Goal: Information Seeking & Learning: Learn about a topic

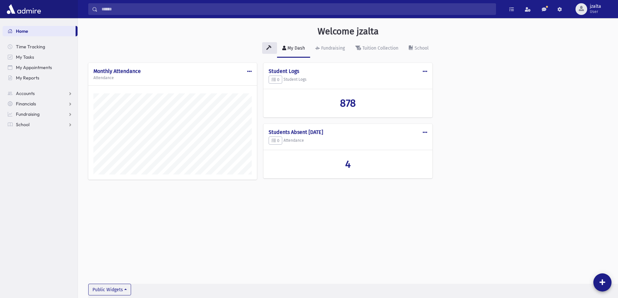
scroll to position [295, 540]
click at [63, 122] on link "School" at bounding box center [40, 124] width 75 height 10
click at [37, 135] on span "Students" at bounding box center [28, 135] width 18 height 6
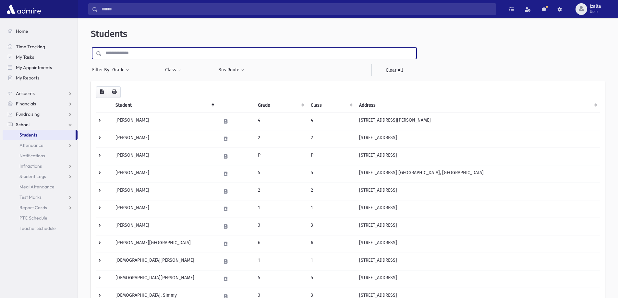
click at [219, 51] on input "text" at bounding box center [259, 53] width 315 height 12
type input "*******"
click at [91, 47] on input "submit" at bounding box center [100, 51] width 18 height 9
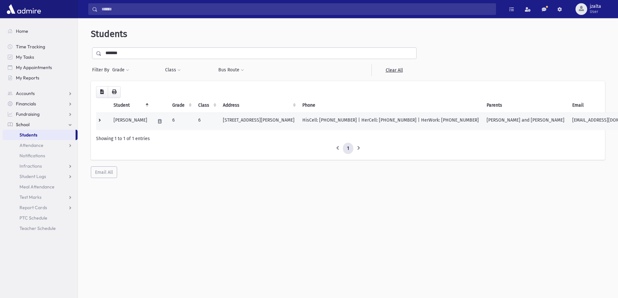
click at [194, 117] on td "6" at bounding box center [181, 122] width 26 height 18
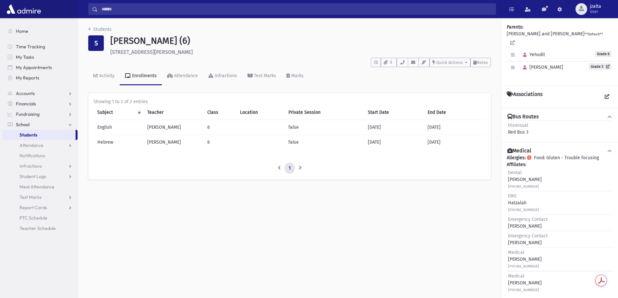
scroll to position [31, 0]
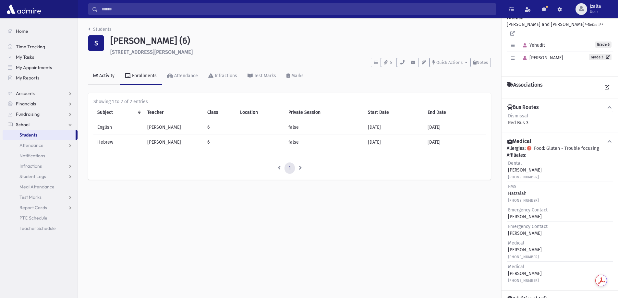
click at [105, 71] on link "Activity" at bounding box center [103, 76] width 31 height 18
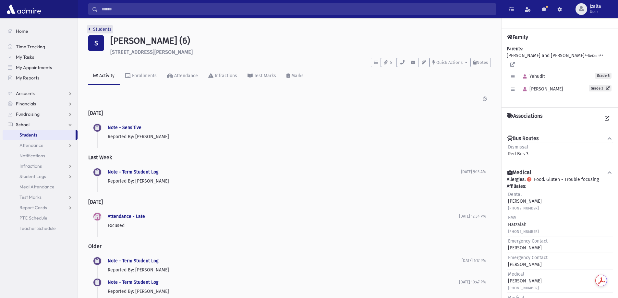
click at [105, 27] on link "Students" at bounding box center [99, 30] width 23 height 6
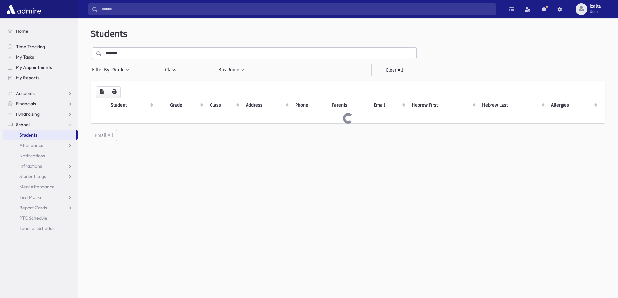
click at [175, 55] on input "*******" at bounding box center [259, 53] width 315 height 12
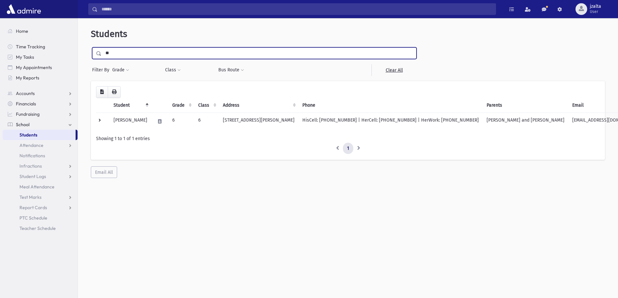
type input "*"
type input "******"
click at [91, 47] on input "submit" at bounding box center [100, 51] width 18 height 9
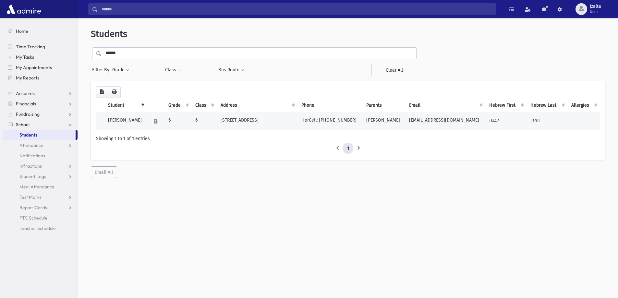
click at [141, 123] on td "Warren, Levana" at bounding box center [125, 122] width 43 height 18
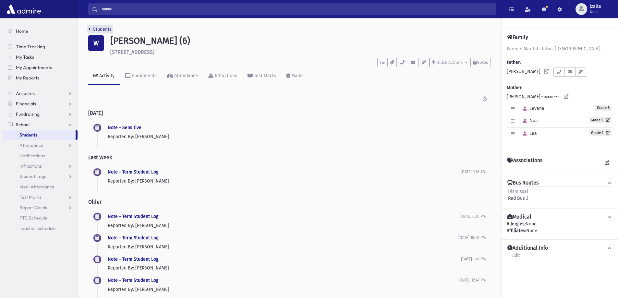
click at [103, 27] on link "Students" at bounding box center [99, 30] width 23 height 6
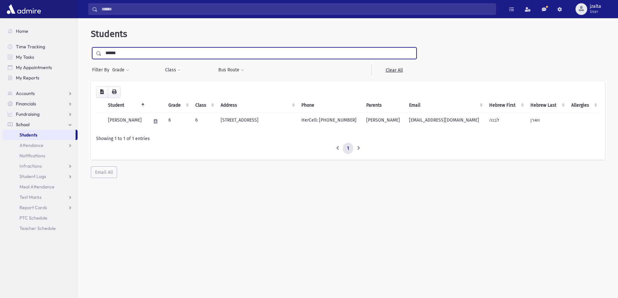
drag, startPoint x: 131, startPoint y: 53, endPoint x: 99, endPoint y: 52, distance: 31.5
click at [99, 52] on div "******" at bounding box center [254, 53] width 325 height 12
type input "*******"
click at [91, 47] on input "submit" at bounding box center [100, 51] width 18 height 9
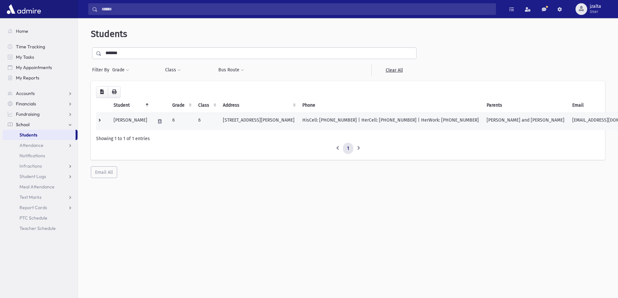
click at [141, 122] on td "[PERSON_NAME]" at bounding box center [131, 122] width 42 height 18
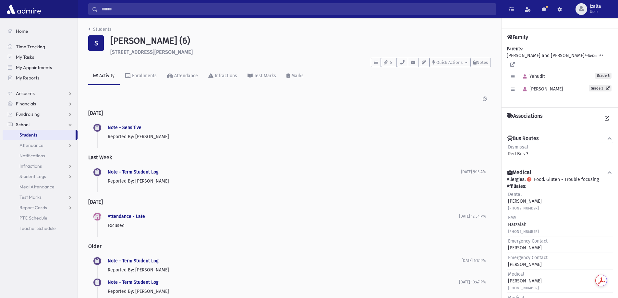
click at [135, 124] on div "Note - Sensitive Reported By: [PERSON_NAME]" at bounding box center [297, 132] width 378 height 16
click at [134, 128] on link "Note - Sensitive" at bounding box center [125, 128] width 34 height 6
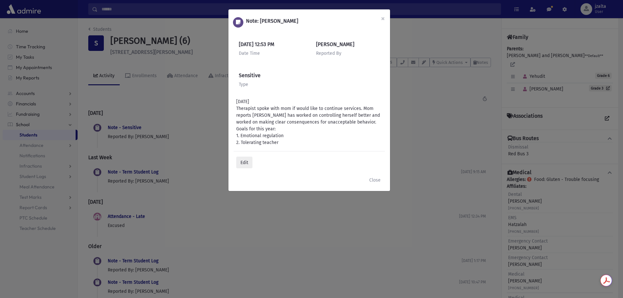
click at [158, 104] on div "Note: [PERSON_NAME] × [DATE] 12:53 PM Date Time [PERSON_NAME] Reported By Sensi…" at bounding box center [311, 149] width 623 height 298
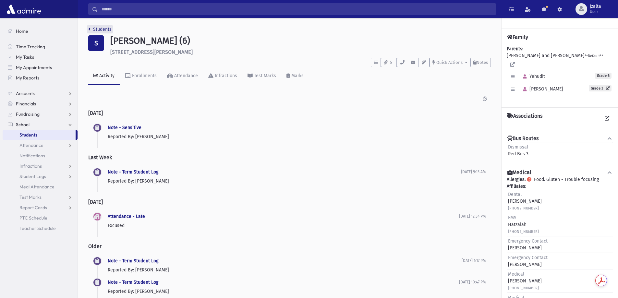
click at [102, 28] on link "Students" at bounding box center [99, 30] width 23 height 6
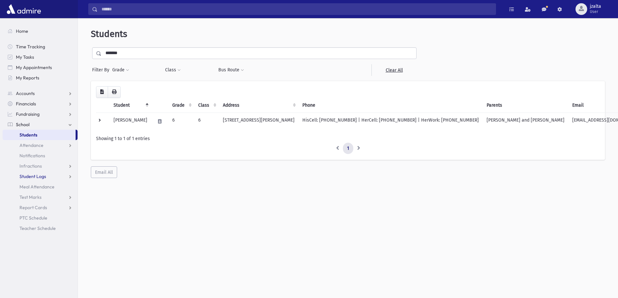
click at [69, 179] on link "Student Logs" at bounding box center [40, 176] width 75 height 10
click at [28, 195] on span "List" at bounding box center [28, 197] width 7 height 6
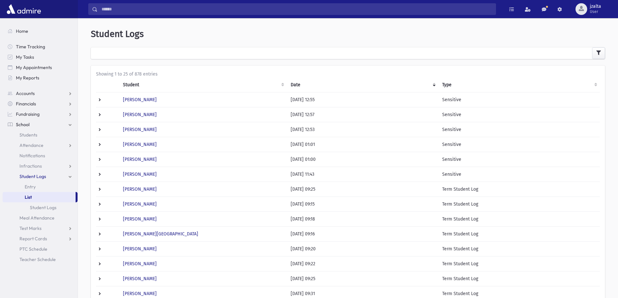
click at [433, 84] on th "Date" at bounding box center [363, 85] width 152 height 15
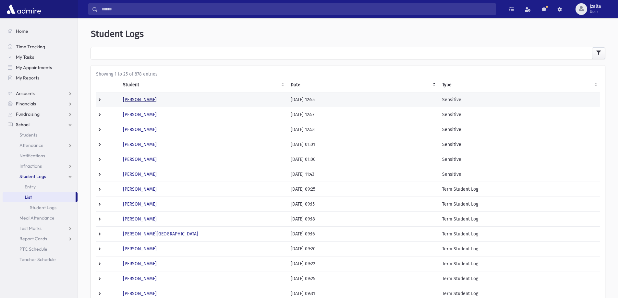
click at [135, 100] on link "Gindi, Joy" at bounding box center [140, 100] width 34 height 6
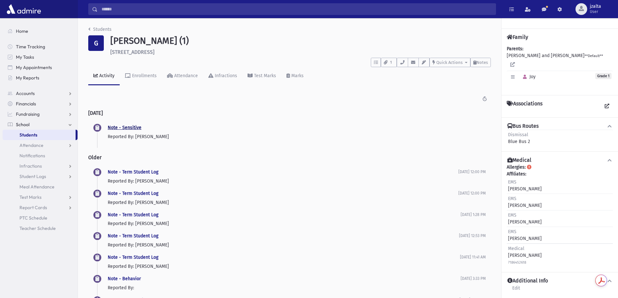
click at [124, 125] on link "Note - Sensitive" at bounding box center [125, 128] width 34 height 6
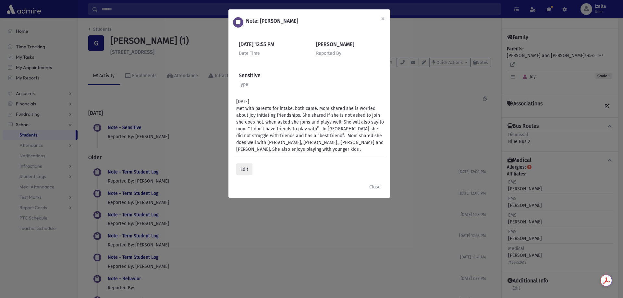
click at [156, 97] on div "Note: Gindi, Joy × 9/16/2025 12:55 PM Date Time Chaya Lipschutz Reported By Sen…" at bounding box center [311, 149] width 623 height 298
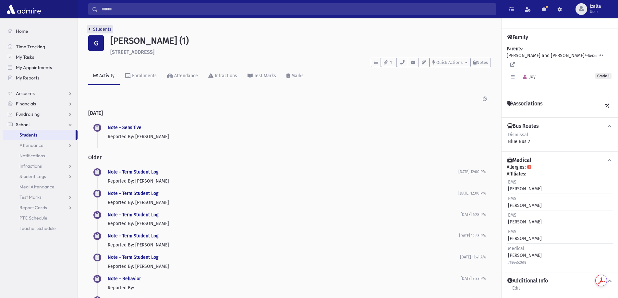
click at [91, 30] on link "Students" at bounding box center [99, 30] width 23 height 6
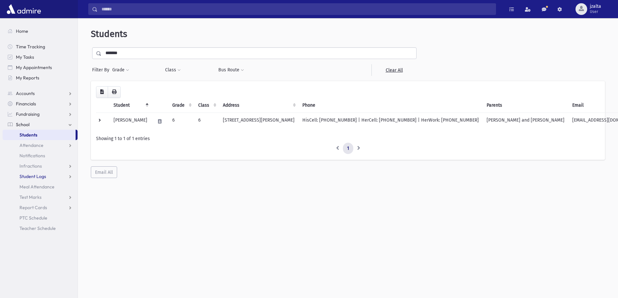
click at [59, 175] on link "Student Logs" at bounding box center [40, 176] width 75 height 10
click at [32, 197] on link "List" at bounding box center [40, 197] width 75 height 10
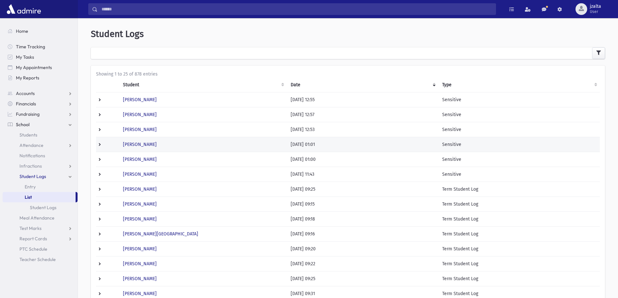
click at [189, 147] on td "Warren, Lea" at bounding box center [203, 144] width 168 height 15
click at [129, 144] on link "Warren, Lea" at bounding box center [140, 145] width 34 height 6
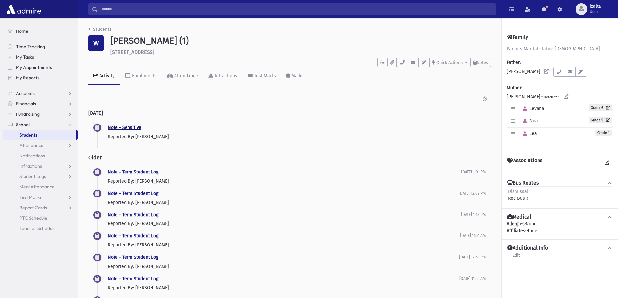
click at [136, 125] on link "Note - Sensitive" at bounding box center [125, 128] width 34 height 6
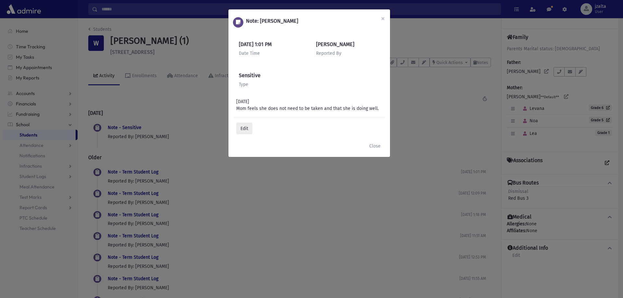
click at [157, 104] on div "Note: Warren, Lea × 9/16/2025 1:01 PM Date Time Chaya Lipschutz Reported By Sen…" at bounding box center [311, 149] width 623 height 298
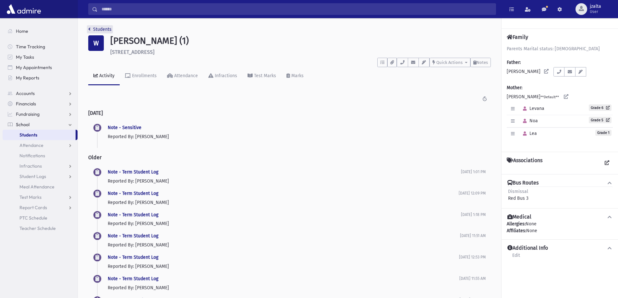
click at [99, 30] on link "Students" at bounding box center [99, 30] width 23 height 6
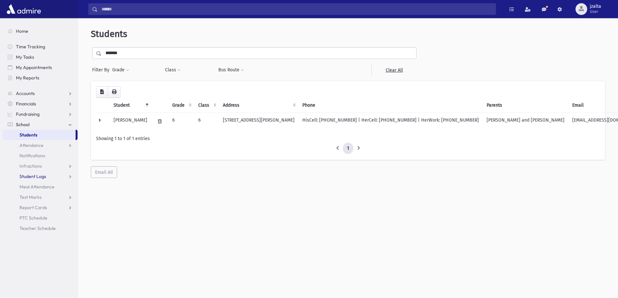
click at [70, 174] on link "Student Logs" at bounding box center [40, 176] width 75 height 10
click at [29, 194] on span "List" at bounding box center [28, 197] width 7 height 6
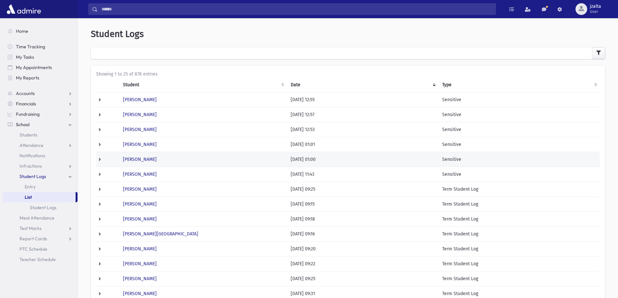
click at [196, 164] on td "[PERSON_NAME]" at bounding box center [203, 159] width 168 height 15
click at [384, 158] on td "[DATE] 01:00" at bounding box center [363, 159] width 152 height 15
click at [384, 158] on div "**********" at bounding box center [348, 273] width 540 height 504
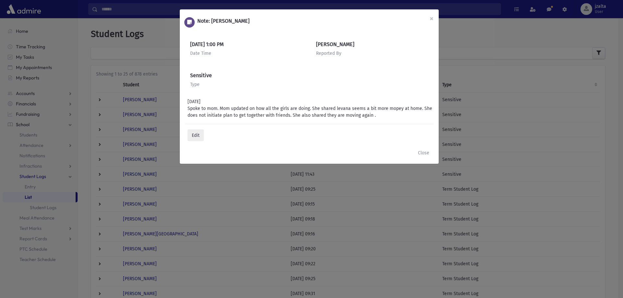
click at [241, 190] on div "Note: [PERSON_NAME] × [DATE] 1:00 PM Date Time [PERSON_NAME] Reported By Sensit…" at bounding box center [311, 149] width 623 height 298
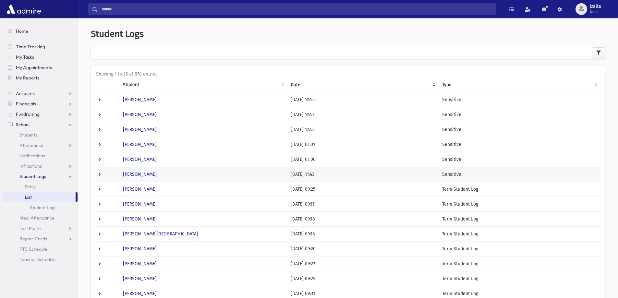
click at [368, 174] on td "[DATE] 11:43" at bounding box center [363, 174] width 152 height 15
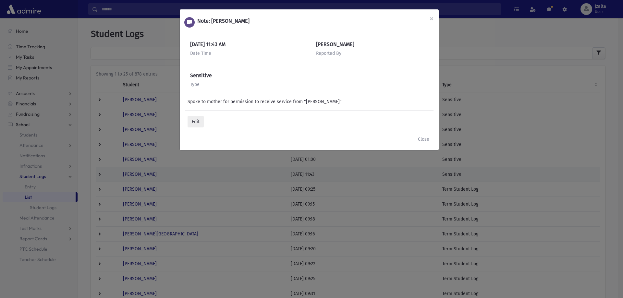
click at [368, 174] on div "**********" at bounding box center [348, 273] width 540 height 504
click at [368, 174] on div "Note: [PERSON_NAME] × [DATE] 11:43 AM Date Time [PERSON_NAME] Reported By Sensi…" at bounding box center [311, 149] width 623 height 298
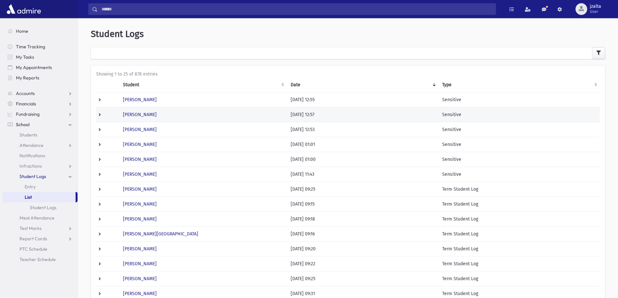
click at [352, 121] on td "[DATE] 12:57" at bounding box center [363, 114] width 152 height 15
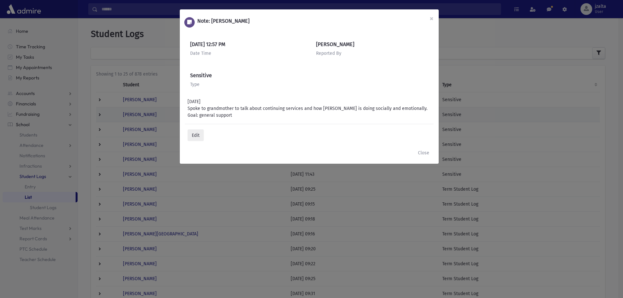
click at [352, 121] on div "**********" at bounding box center [348, 273] width 540 height 504
click at [358, 179] on div "Note: [PERSON_NAME] × [DATE] 12:57 PM Date Time [PERSON_NAME] Reported By Sensi…" at bounding box center [311, 149] width 623 height 298
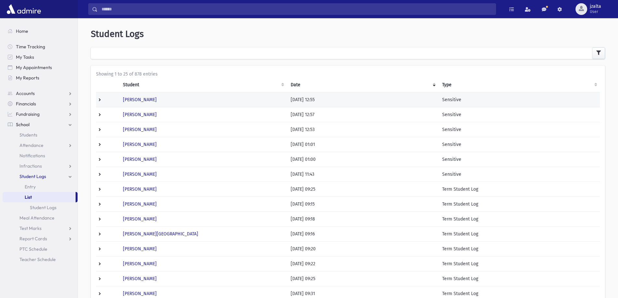
click at [346, 103] on td "[DATE] 12:55" at bounding box center [363, 99] width 152 height 15
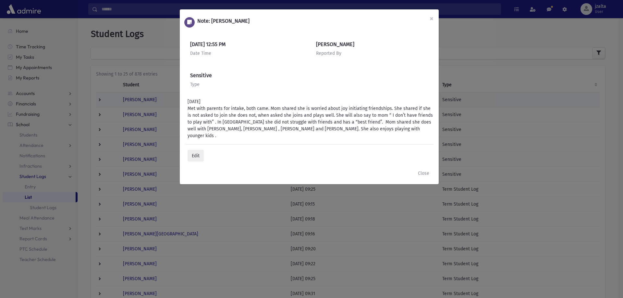
click at [346, 103] on div "**********" at bounding box center [348, 273] width 540 height 504
click at [356, 186] on div "Note: [PERSON_NAME] × [DATE] 12:55 PM Date Time [PERSON_NAME] Reported By Sensi…" at bounding box center [311, 149] width 623 height 298
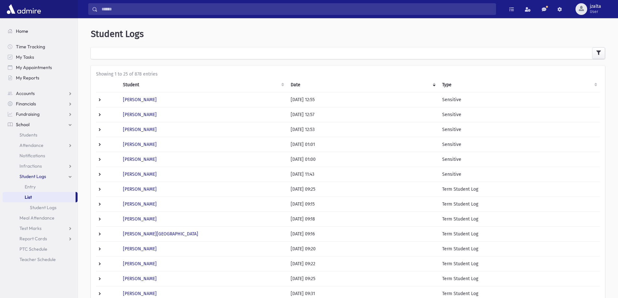
click at [25, 30] on span "Home" at bounding box center [22, 31] width 12 height 6
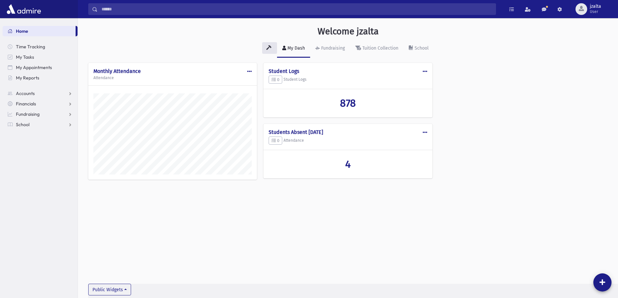
scroll to position [295, 540]
